Goal: Task Accomplishment & Management: Complete application form

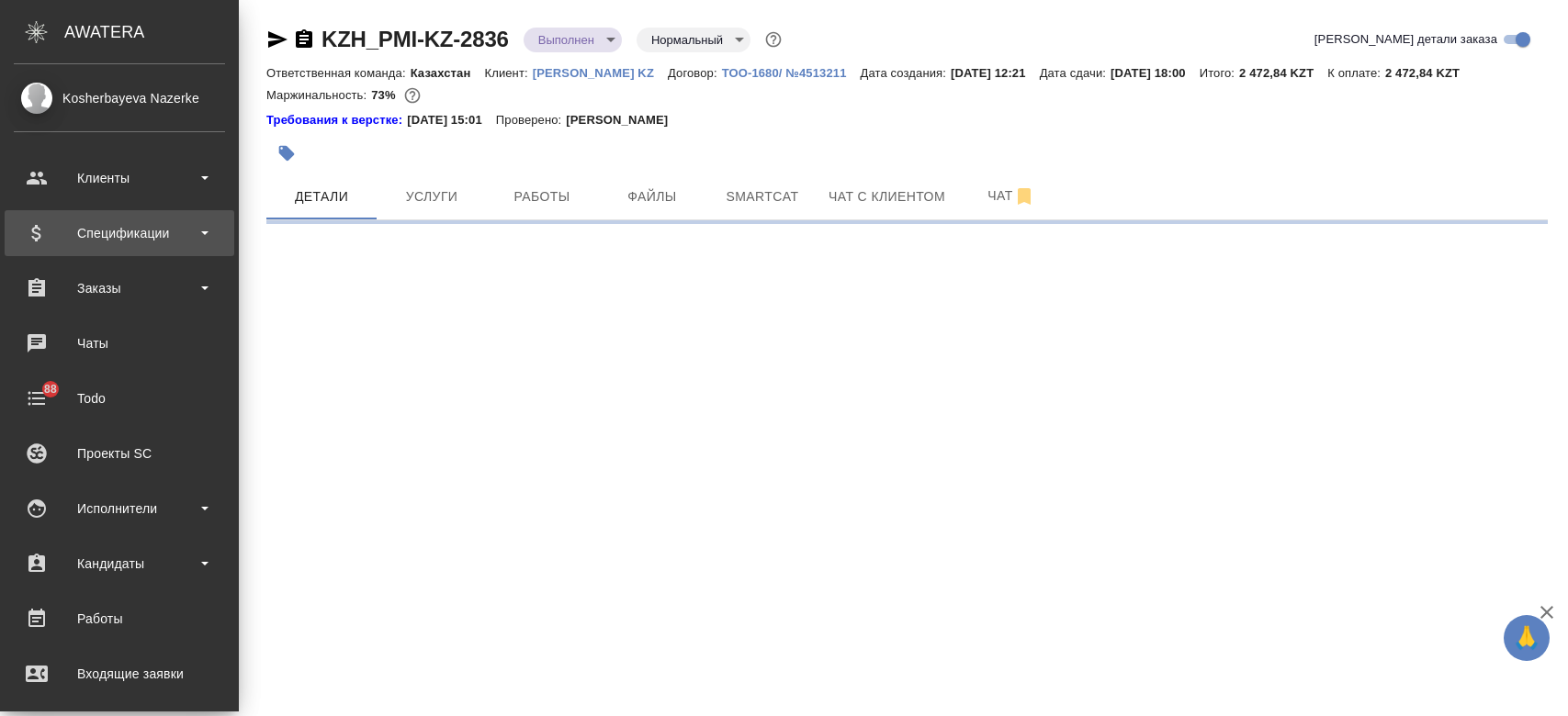
click at [97, 225] on div "Спецификации" at bounding box center [119, 233] width 212 height 28
select select "RU"
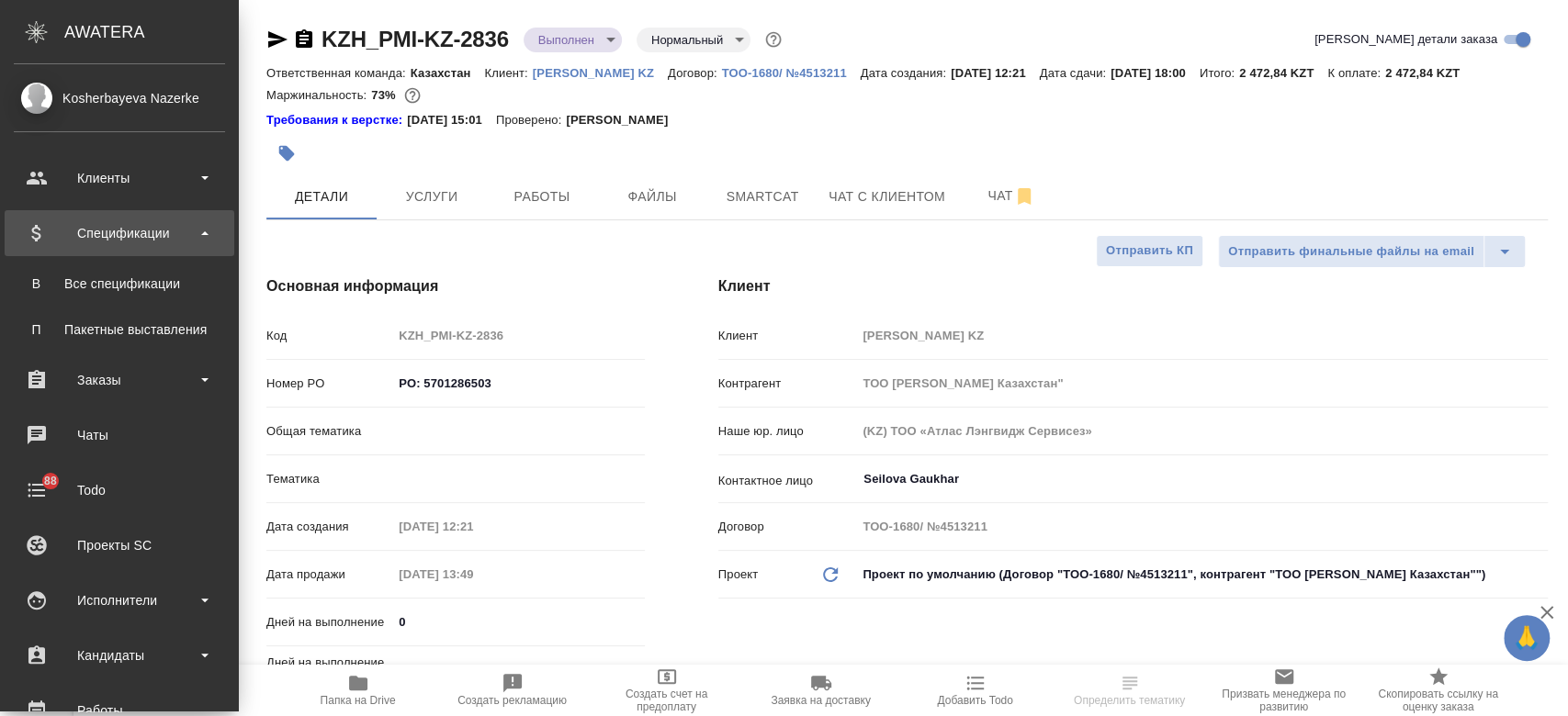
type textarea "x"
type input "[PERSON_NAME]"
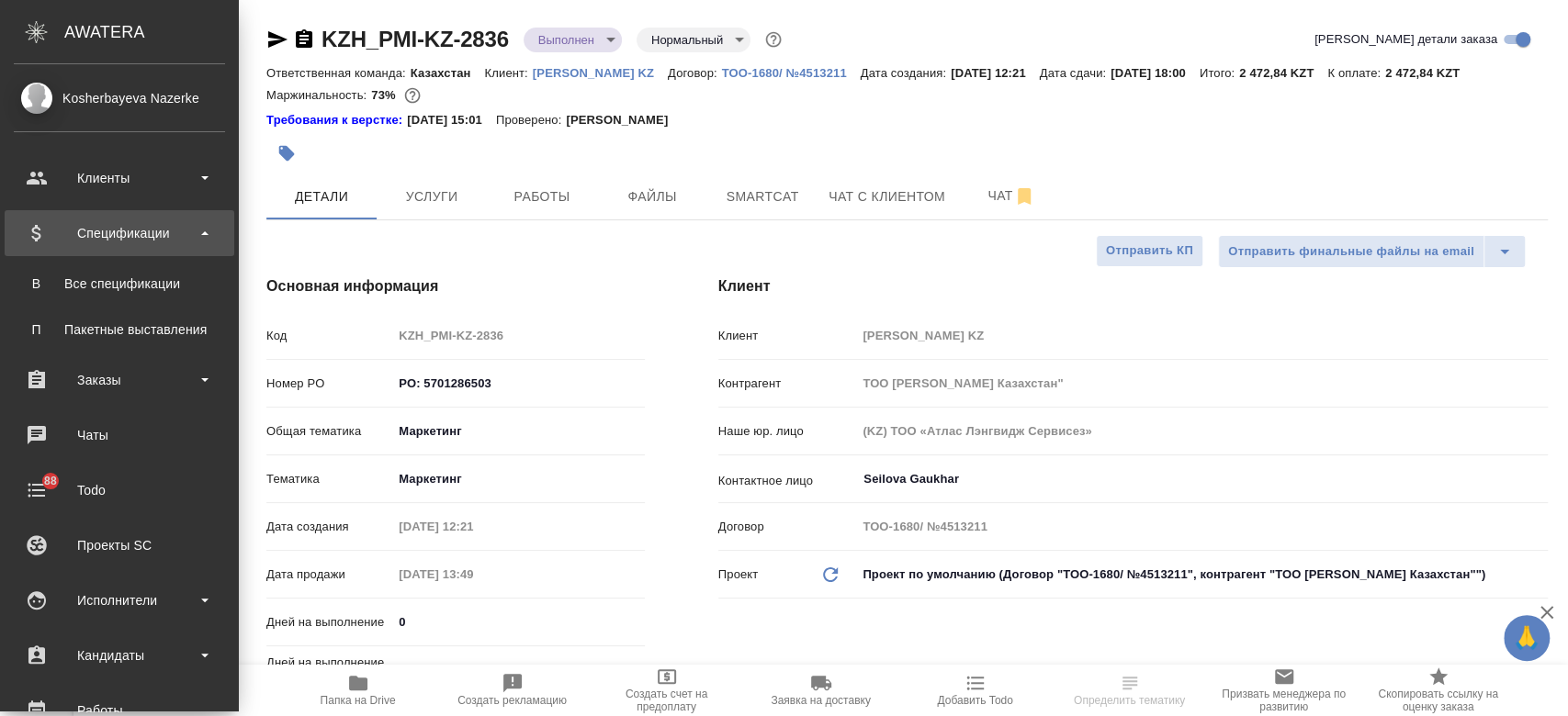
type input "Юридический"
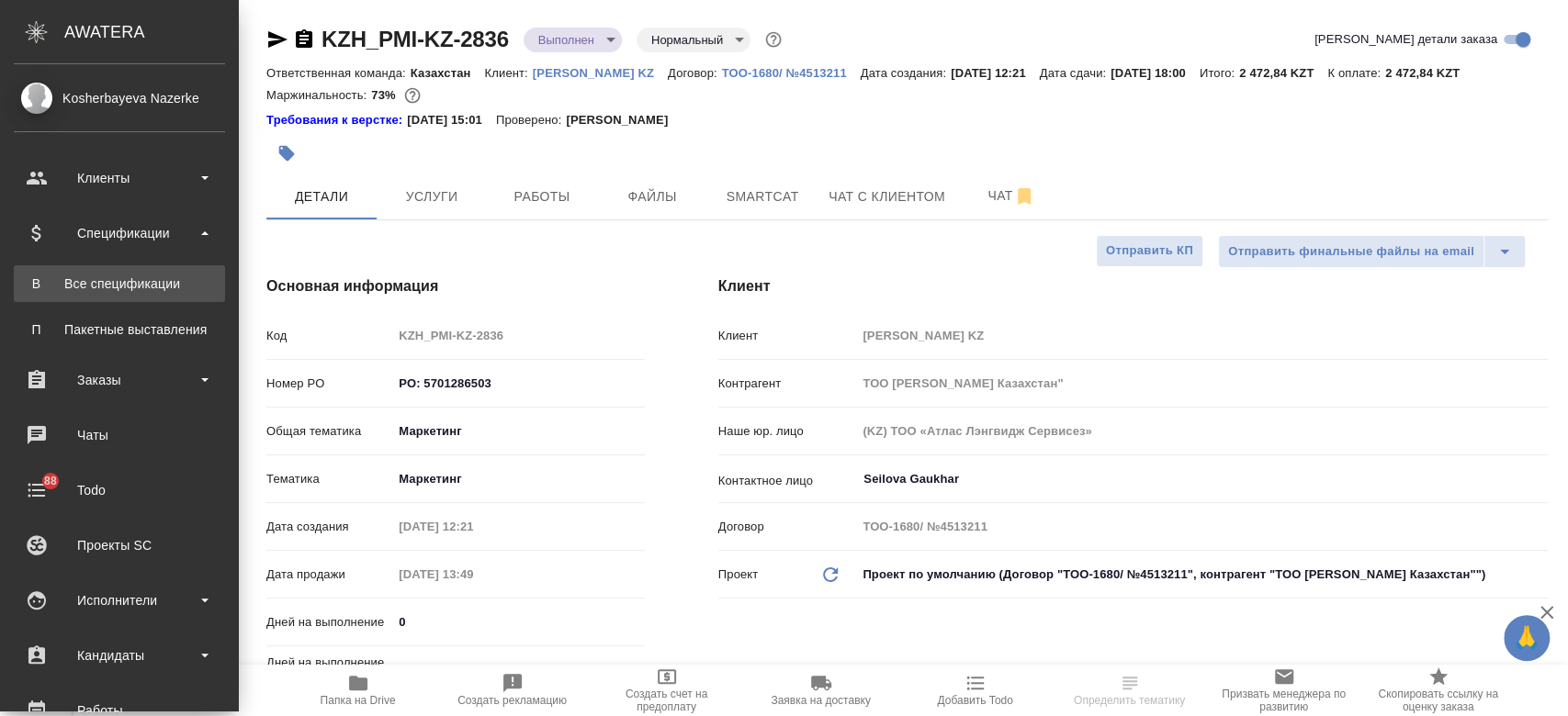
click at [154, 267] on link "В Все спецификации" at bounding box center [119, 283] width 212 height 37
type textarea "x"
